Goal: Task Accomplishment & Management: Manage account settings

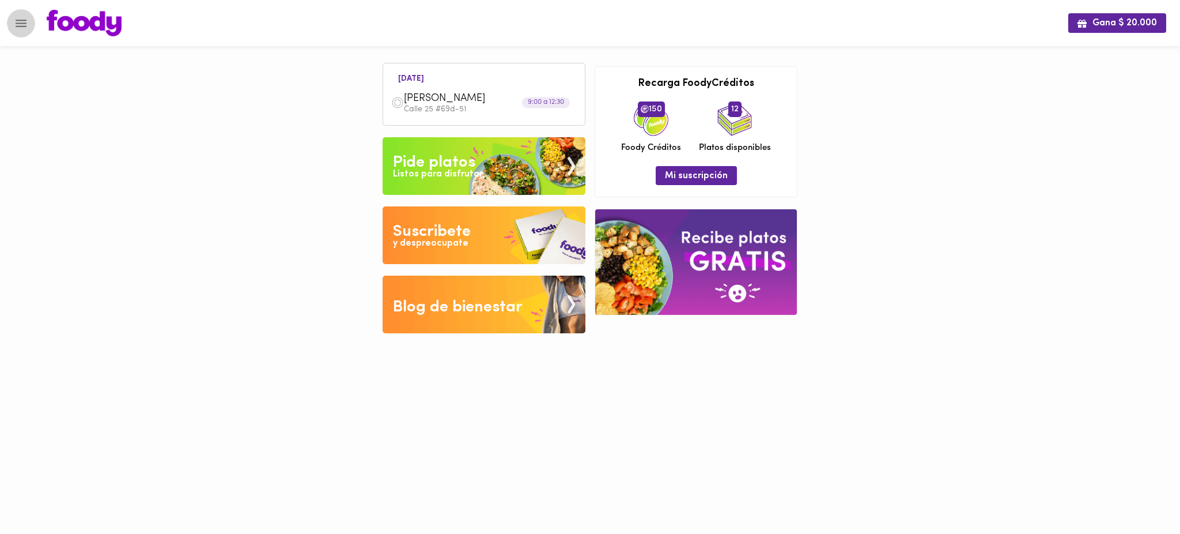
click at [17, 27] on icon "Menu" at bounding box center [21, 23] width 14 height 14
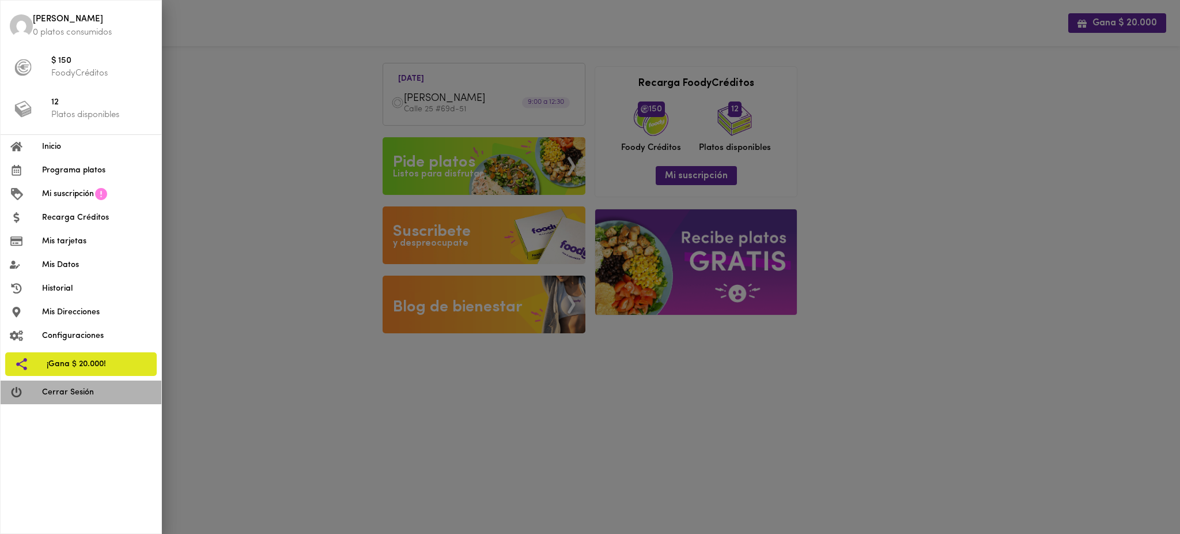
click at [75, 399] on li "Cerrar Sesión" at bounding box center [81, 392] width 161 height 24
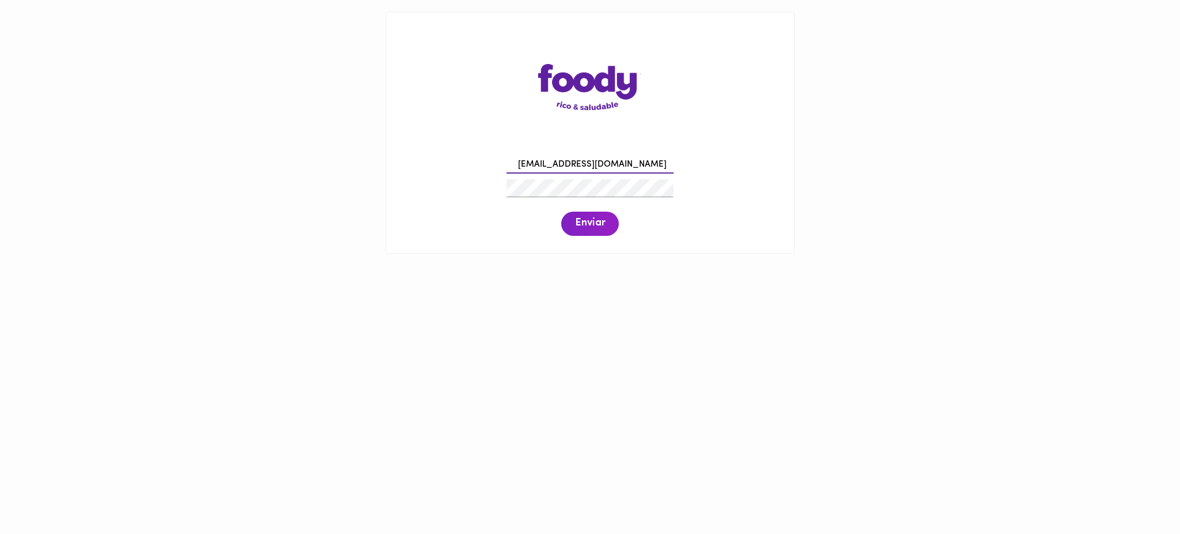
type input "[EMAIL_ADDRESS][DOMAIN_NAME]"
click at [598, 229] on span "Enviar" at bounding box center [590, 223] width 30 height 13
